Goal: Task Accomplishment & Management: Use online tool/utility

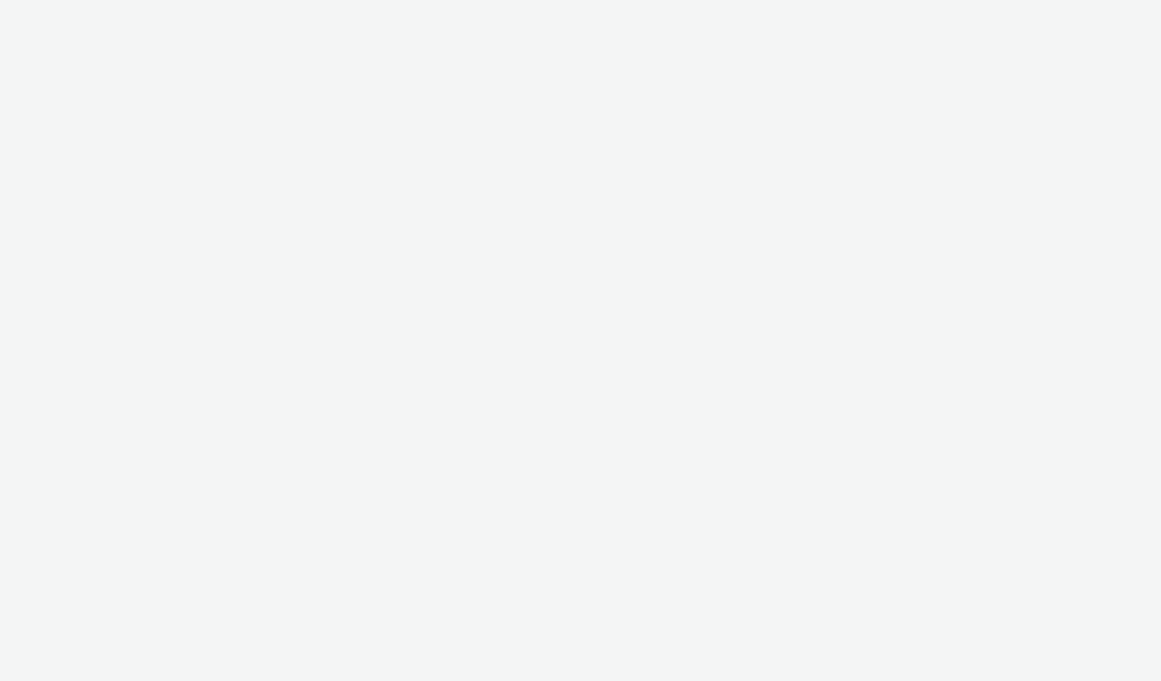
select select "2fc77e36-bb93-4aa3-9dff-dcb08e02eac6"
select select "2405a9d4-3350-4458-8d06-44f78962fa76"
select select "ac009755-aa48-4799-8050-7a339a378eb8"
select select "974f22a8-96bf-4ab0-903c-b2da3aad1b4f"
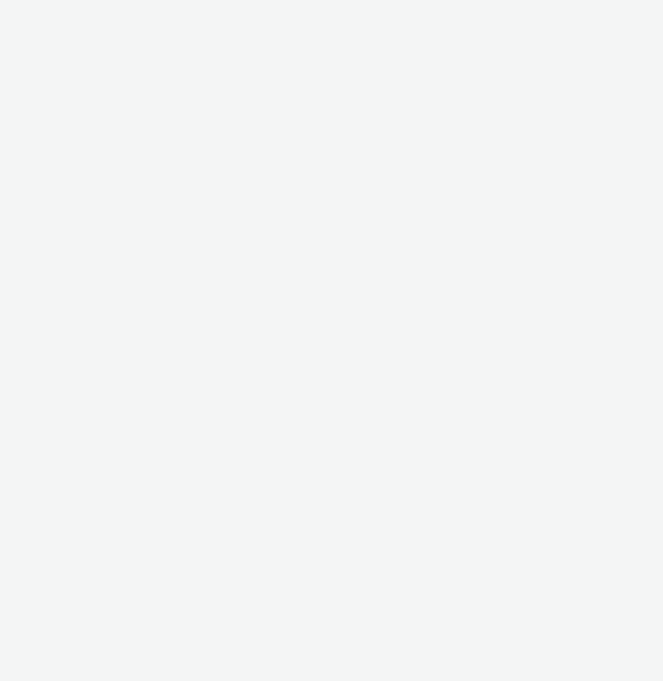
select select "ac009755-aa48-4799-8050-7a339a378eb8"
select select "974f22a8-96bf-4ab0-903c-b2da3aad1b4f"
